Goal: Communication & Community: Answer question/provide support

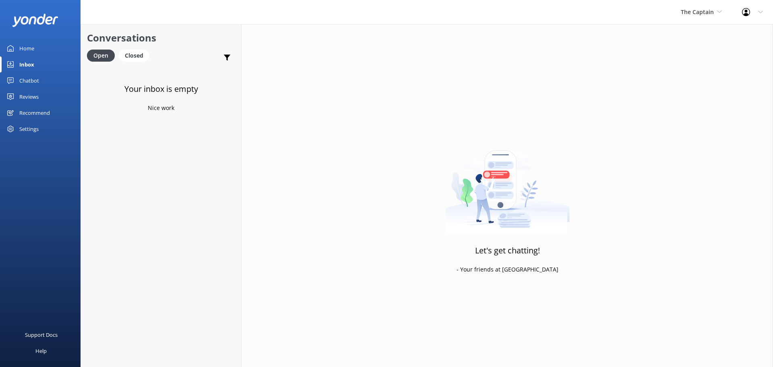
click at [706, 12] on span "The Captain" at bounding box center [697, 12] width 33 height 8
click at [685, 37] on link "De [GEOGRAPHIC_DATA]" at bounding box center [677, 33] width 81 height 19
click at [694, 12] on span "De [GEOGRAPHIC_DATA]" at bounding box center [681, 12] width 66 height 8
click at [696, 53] on link "Aruba's Activities Expert" at bounding box center [678, 52] width 81 height 19
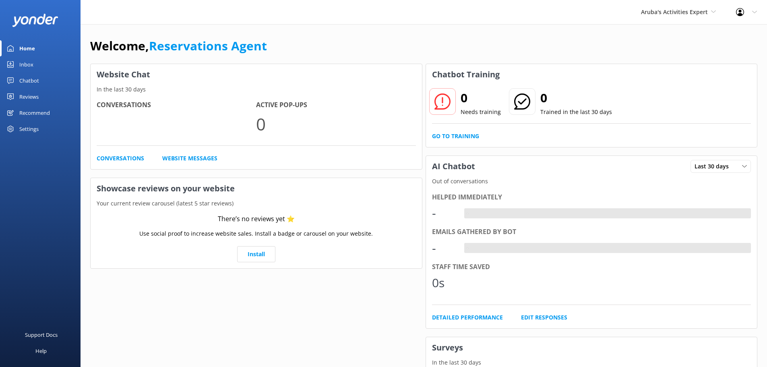
click at [29, 62] on div "Inbox" at bounding box center [26, 64] width 14 height 16
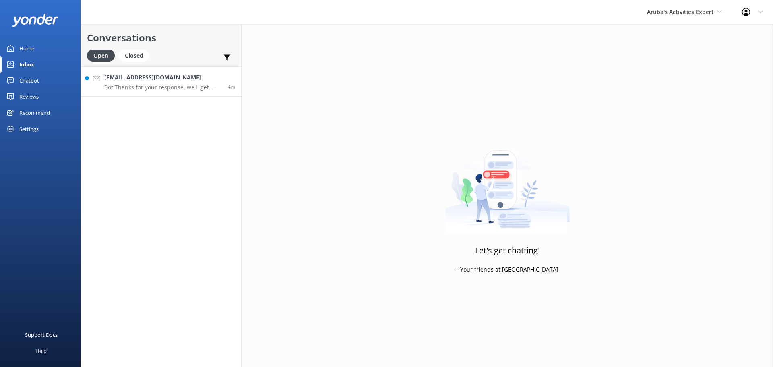
click at [176, 87] on p "Bot: Thanks for your response, we'll get back to you as soon as we can during o…" at bounding box center [163, 87] width 118 height 7
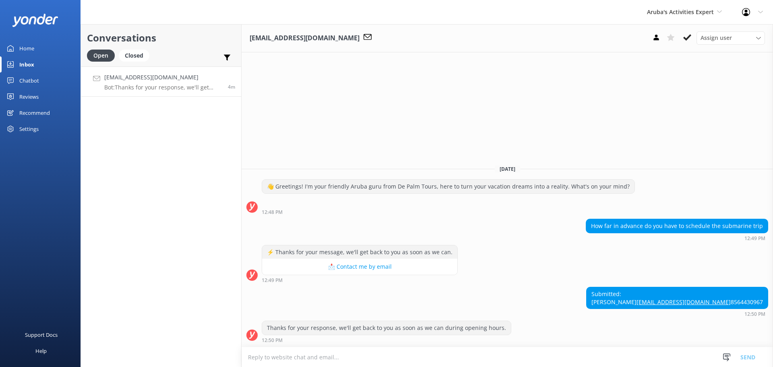
click at [342, 362] on textarea at bounding box center [507, 357] width 531 height 20
click at [252, 358] on textarea "atleast 2 days in advance" at bounding box center [507, 357] width 531 height 20
click at [335, 359] on textarea "at least 2 days in advance" at bounding box center [507, 357] width 531 height 20
type textarea "at least 2 days in advance"
click at [750, 357] on button "Send" at bounding box center [748, 357] width 30 height 20
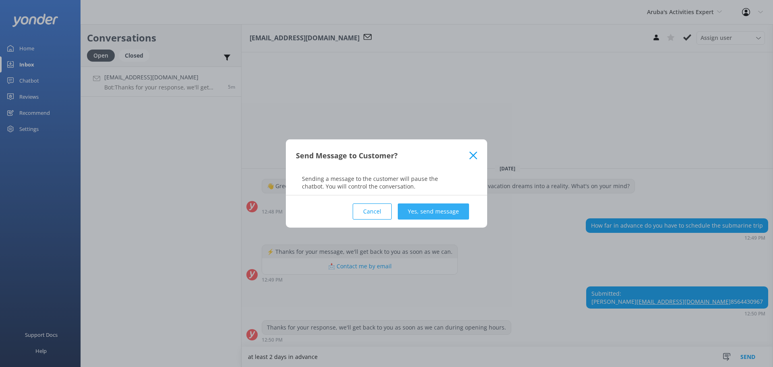
click at [430, 211] on button "Yes, send message" at bounding box center [433, 211] width 71 height 16
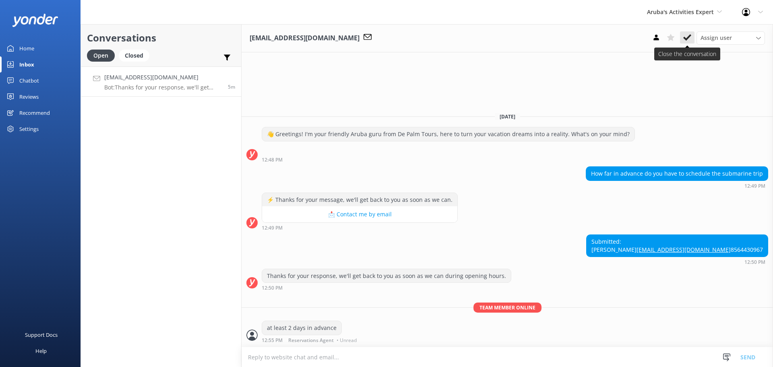
click at [689, 38] on icon at bounding box center [687, 37] width 8 height 8
